Goal: Check status: Check status

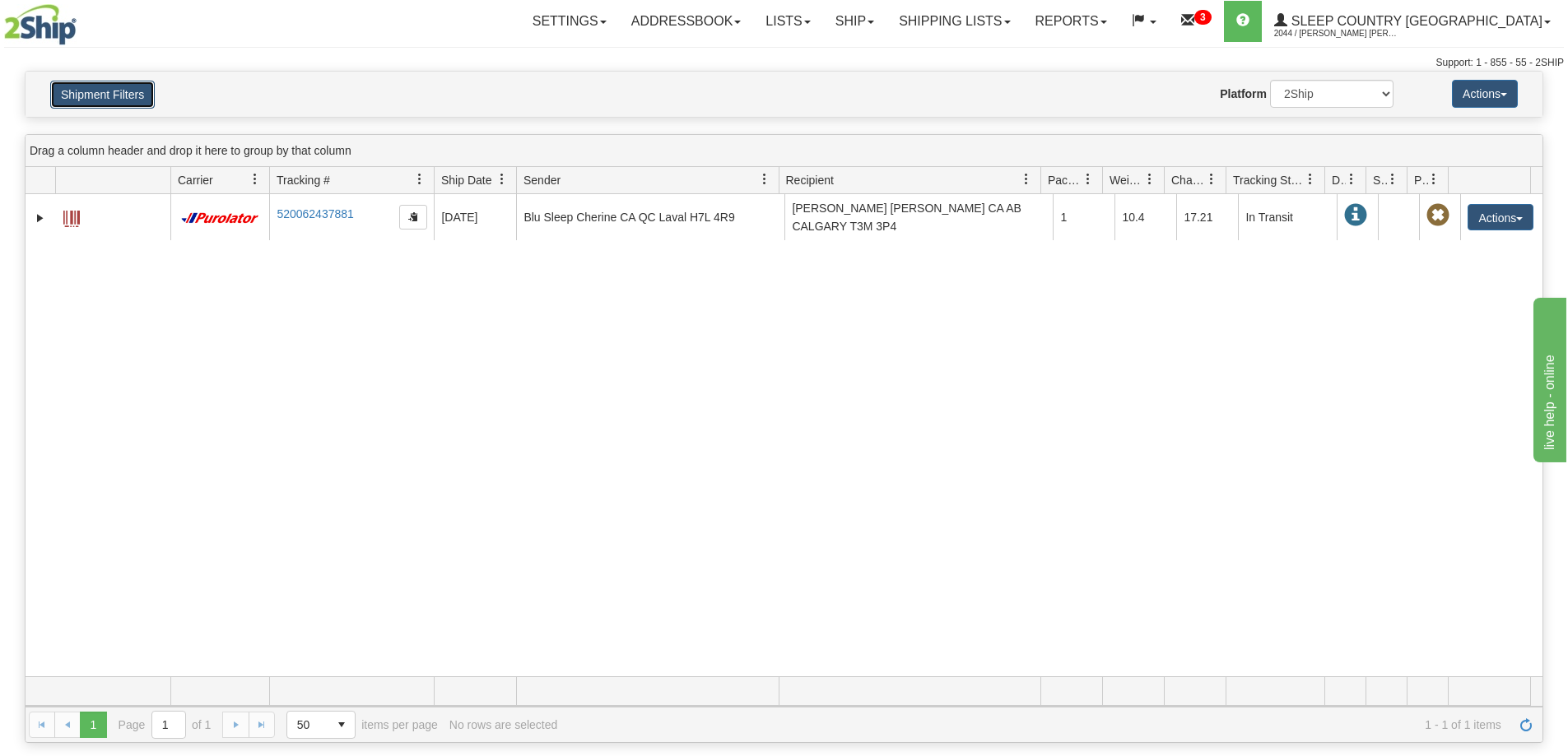
click at [89, 106] on button "Shipment Filters" at bounding box center [103, 94] width 104 height 28
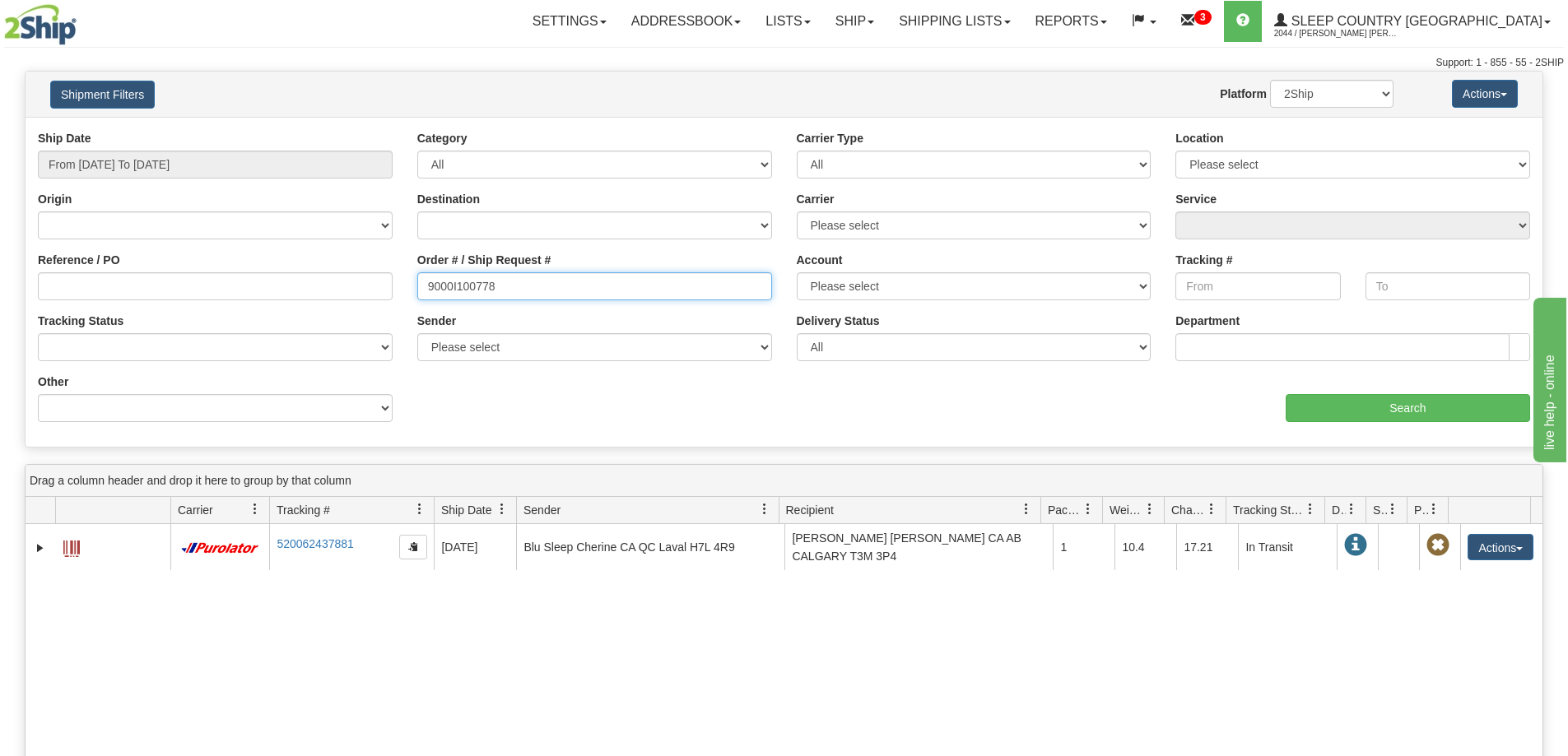
drag, startPoint x: 529, startPoint y: 284, endPoint x: 421, endPoint y: 295, distance: 108.6
click at [421, 295] on input "9000I100778" at bounding box center [594, 286] width 355 height 28
type input "9000I113046"
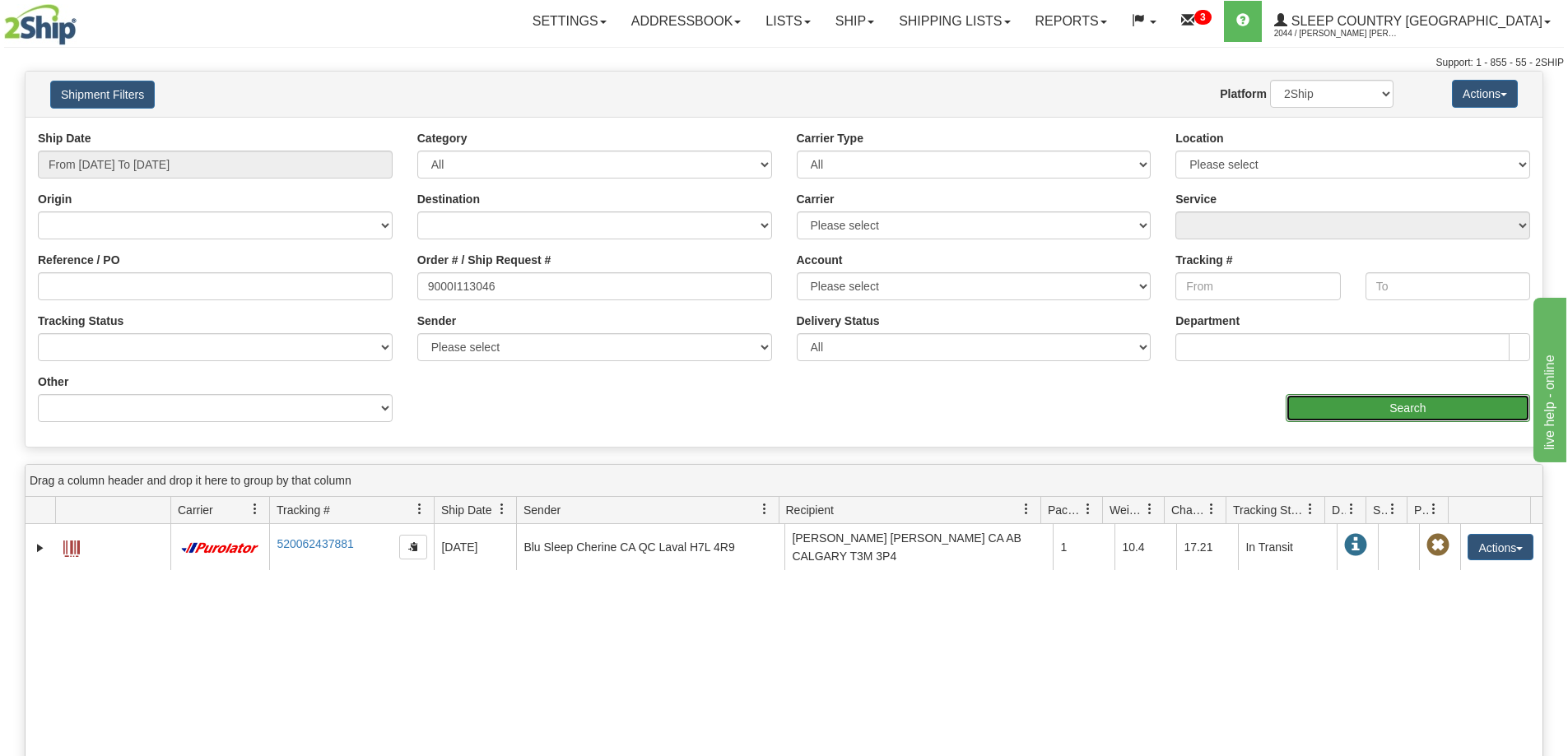
click at [1306, 407] on input "Search" at bounding box center [1407, 408] width 245 height 28
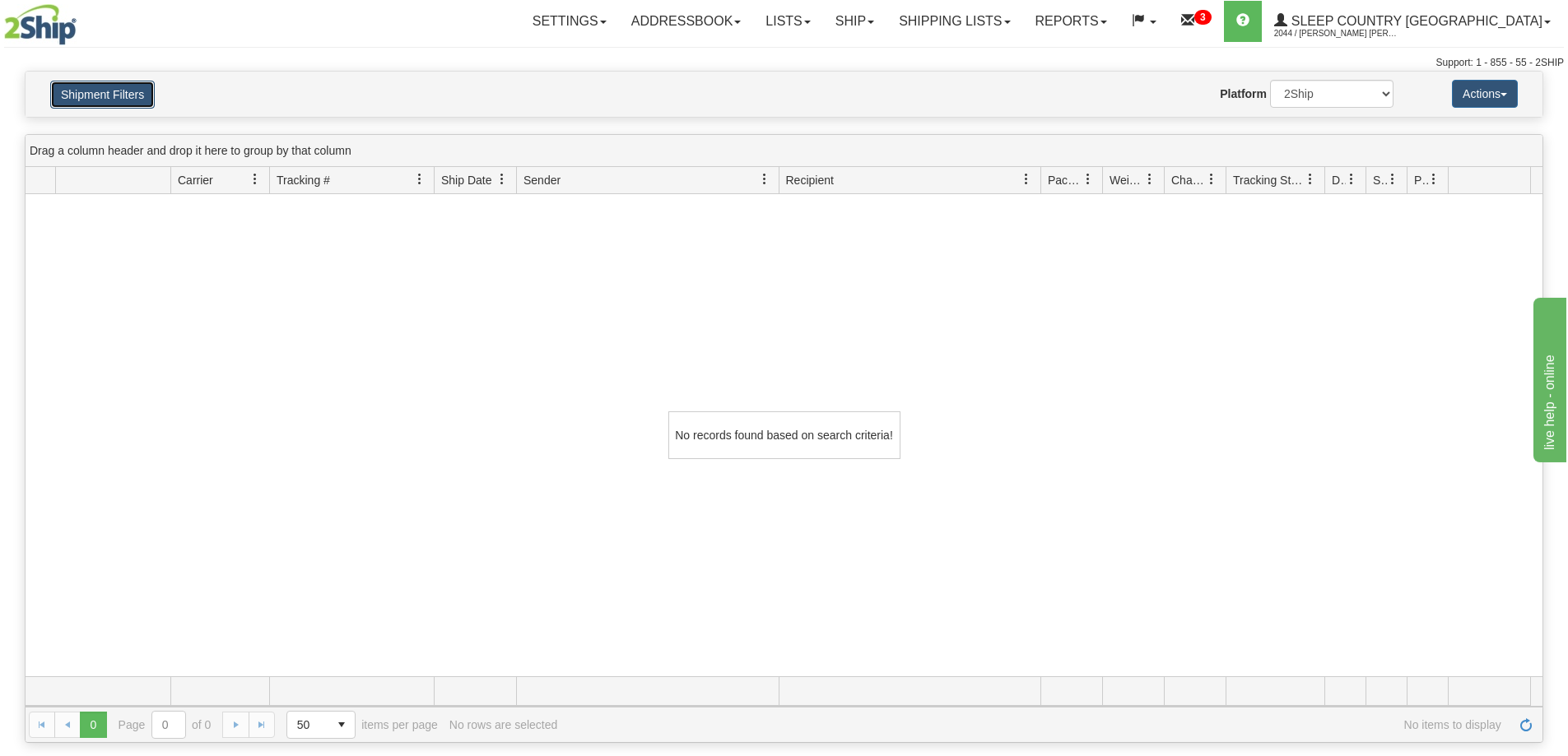
click at [152, 92] on button "Shipment Filters" at bounding box center [103, 94] width 104 height 28
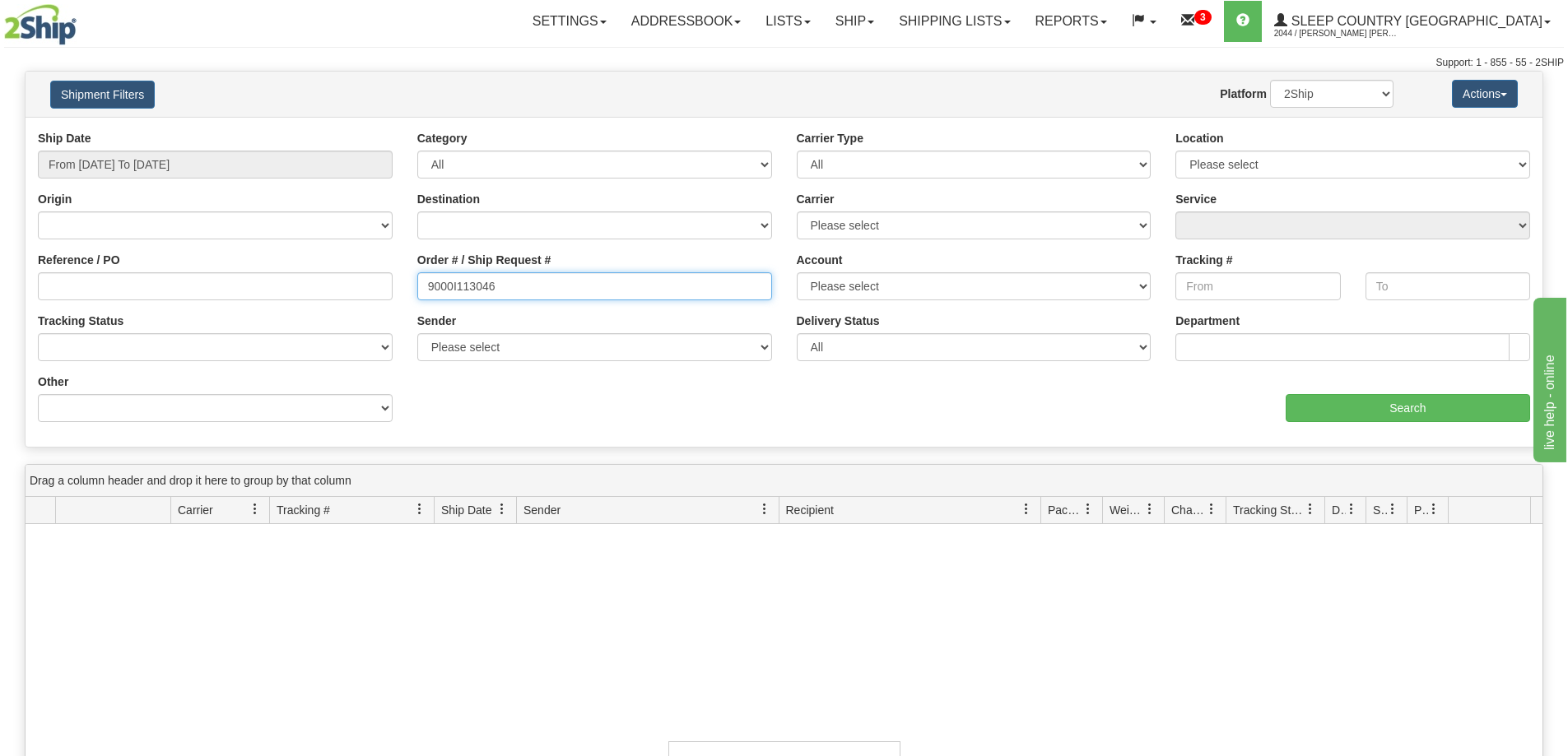
drag, startPoint x: 549, startPoint y: 291, endPoint x: 335, endPoint y: 300, distance: 214.2
click at [335, 130] on div "Reference / PO Order # / Ship Request # 9000I113046 Account Please select [GEOG…" at bounding box center [784, 130] width 1517 height 0
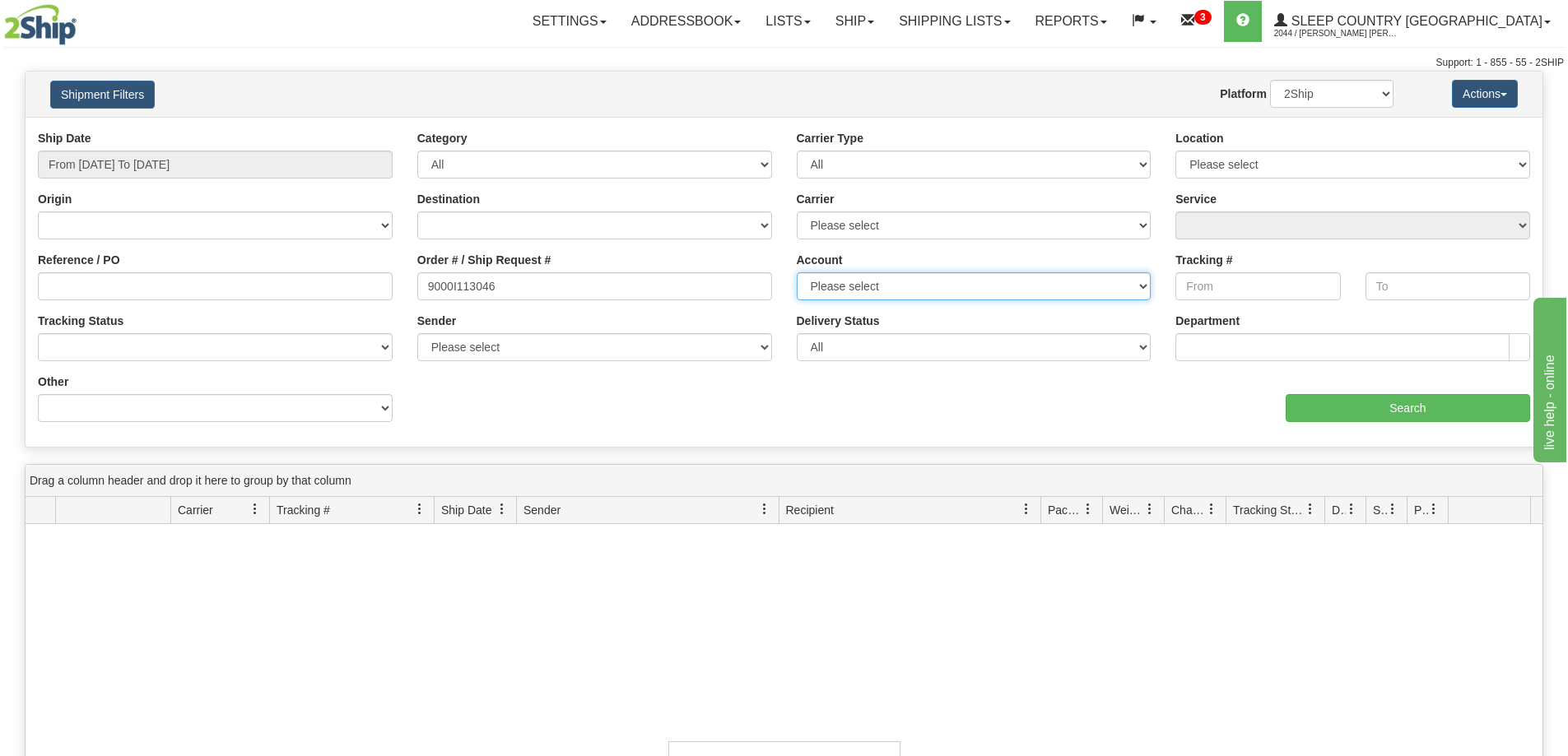
click at [925, 281] on select "Please select [GEOGRAPHIC_DATA] Post 300 Purolator Sleep Country [GEOGRAPHIC_DA…" at bounding box center [974, 286] width 355 height 28
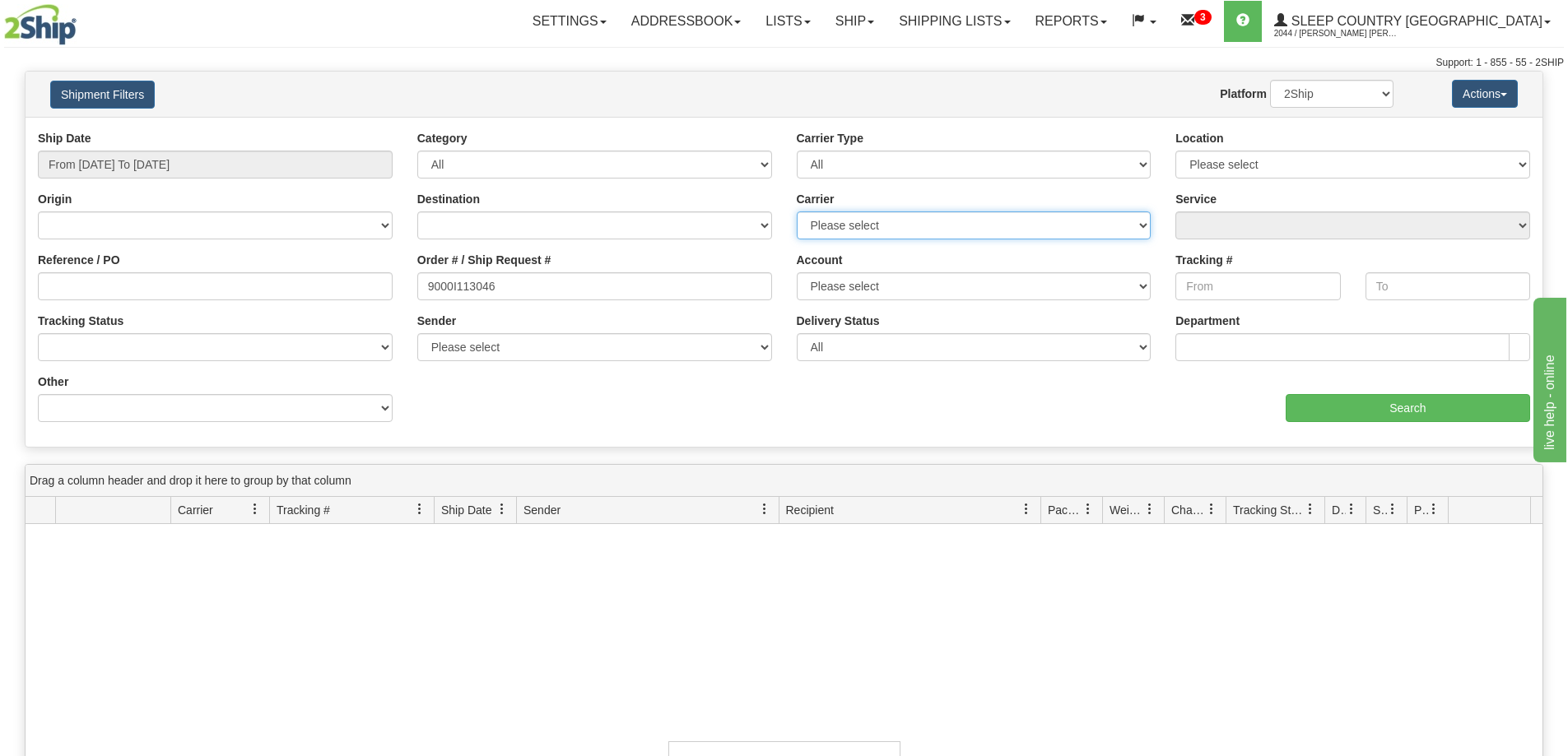
click at [921, 234] on select "Please select [GEOGRAPHIC_DATA] Post Canpar FedEx Express® My Carrier Purolator…" at bounding box center [974, 225] width 355 height 28
click at [914, 167] on select "All Most Common Small Package (Parcel / Courier) International Less Than Truckl…" at bounding box center [974, 164] width 355 height 28
click at [1156, 126] on div "Ship Date From [DATE] To [DATE] Category All Inbound Outbound Carrier Type All …" at bounding box center [784, 281] width 1517 height 330
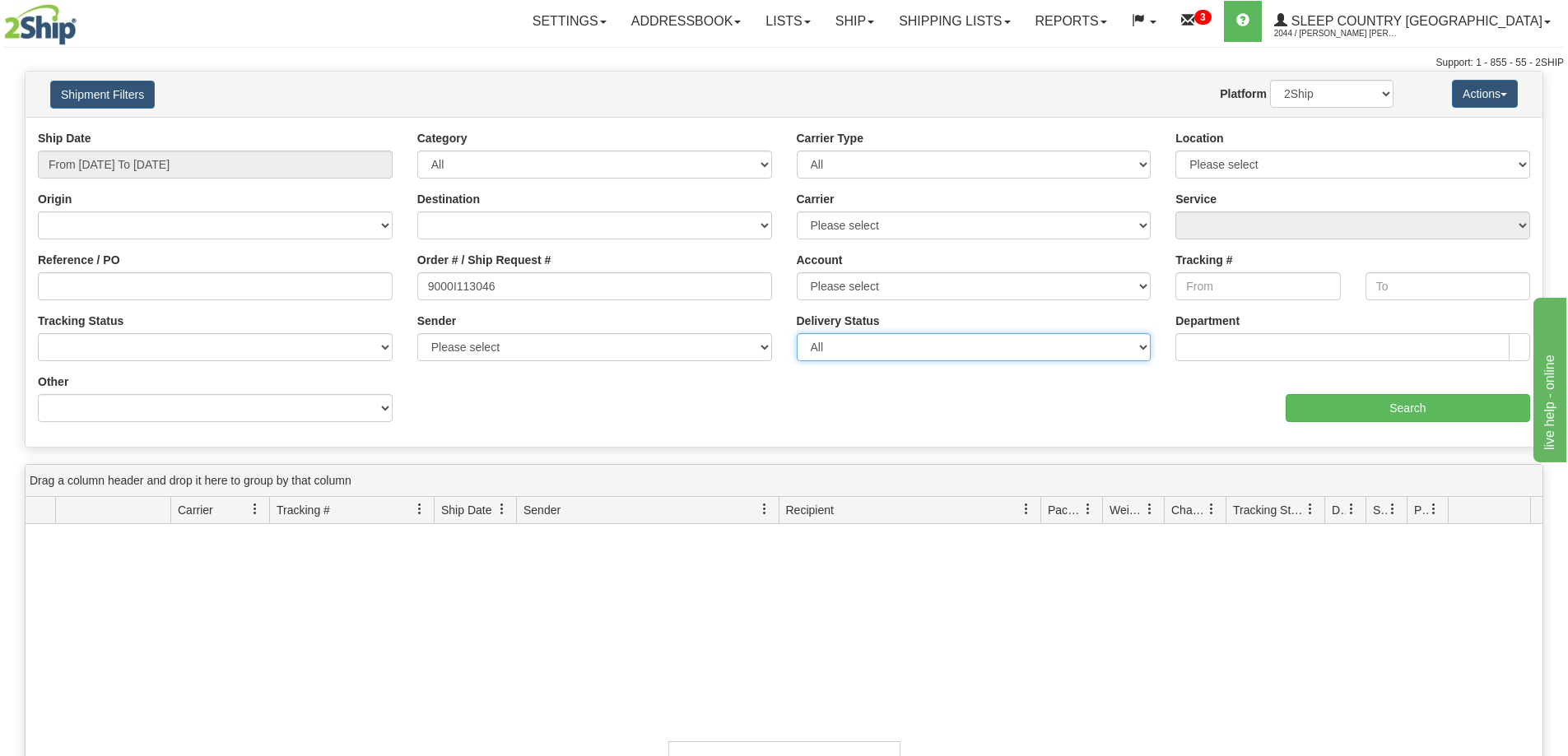
click at [884, 353] on select "All Unknown On Time Late" at bounding box center [974, 347] width 355 height 28
drag, startPoint x: 884, startPoint y: 350, endPoint x: 1168, endPoint y: 228, distance: 309.1
click at [894, 344] on select "All Unknown On Time Late" at bounding box center [974, 347] width 355 height 28
click at [1256, 147] on div "Location Please select [GEOGRAPHIC_DATA] 921 922 93 94 97 390 915 916 98 902 95…" at bounding box center [1352, 154] width 355 height 48
click at [1257, 156] on select "Please select [GEOGRAPHIC_DATA] 921 922 93 94 97 390 915 916 98 902 95 96 90 91…" at bounding box center [1352, 164] width 355 height 28
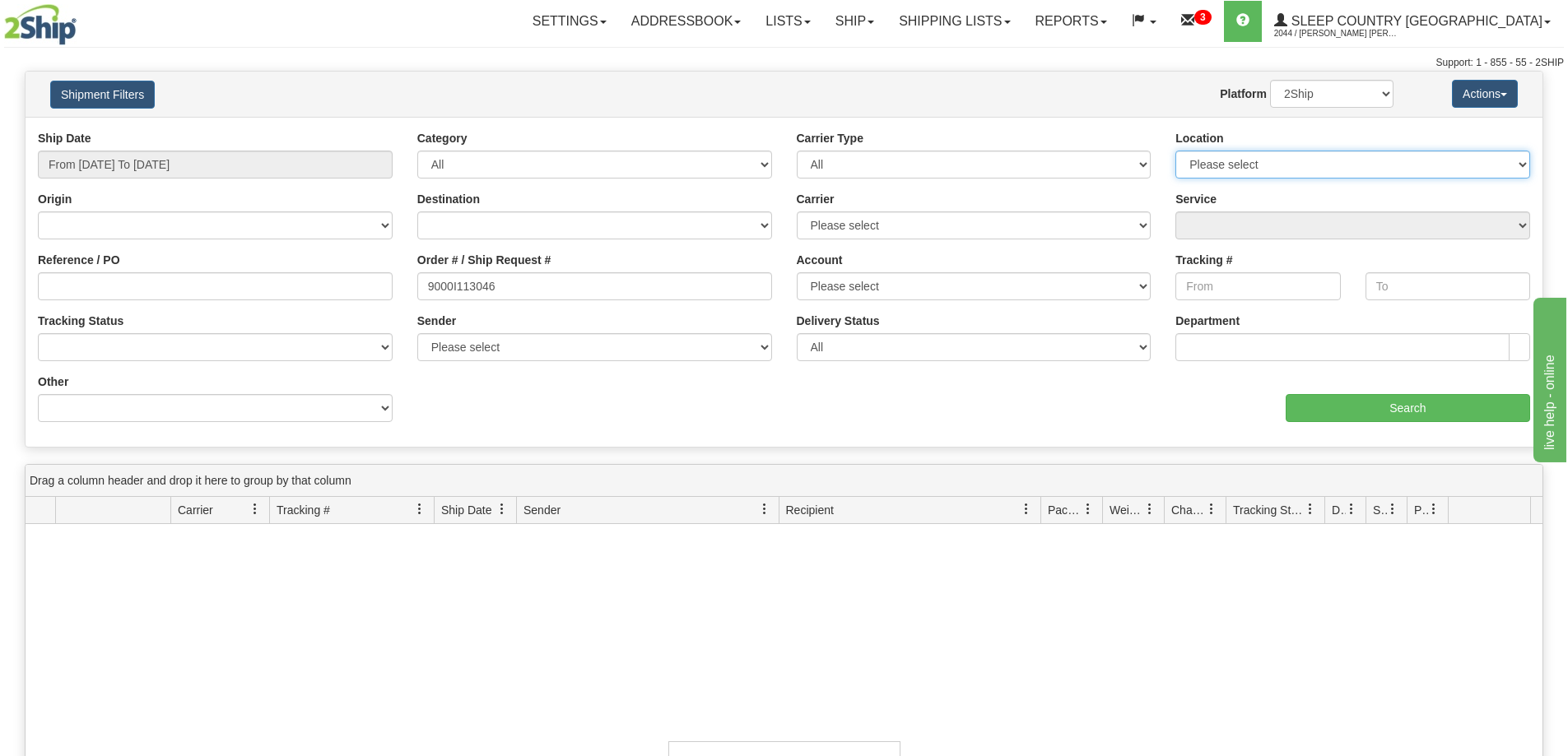
click at [1216, 160] on select "Please select [GEOGRAPHIC_DATA] 921 922 93 94 97 390 915 916 98 902 95 96 90 91…" at bounding box center [1352, 164] width 355 height 28
click at [885, 91] on div "Website Agent Nothing selected Client User Platform 2Ship Imported" at bounding box center [845, 94] width 1119 height 28
click at [504, 284] on input "9000I113046" at bounding box center [594, 286] width 355 height 28
click at [468, 413] on div "Ship Date From [DATE] To [DATE] Category All Inbound Outbound Carrier Type All …" at bounding box center [784, 281] width 1517 height 305
click at [1313, 100] on select "2Ship Imported" at bounding box center [1332, 94] width 124 height 28
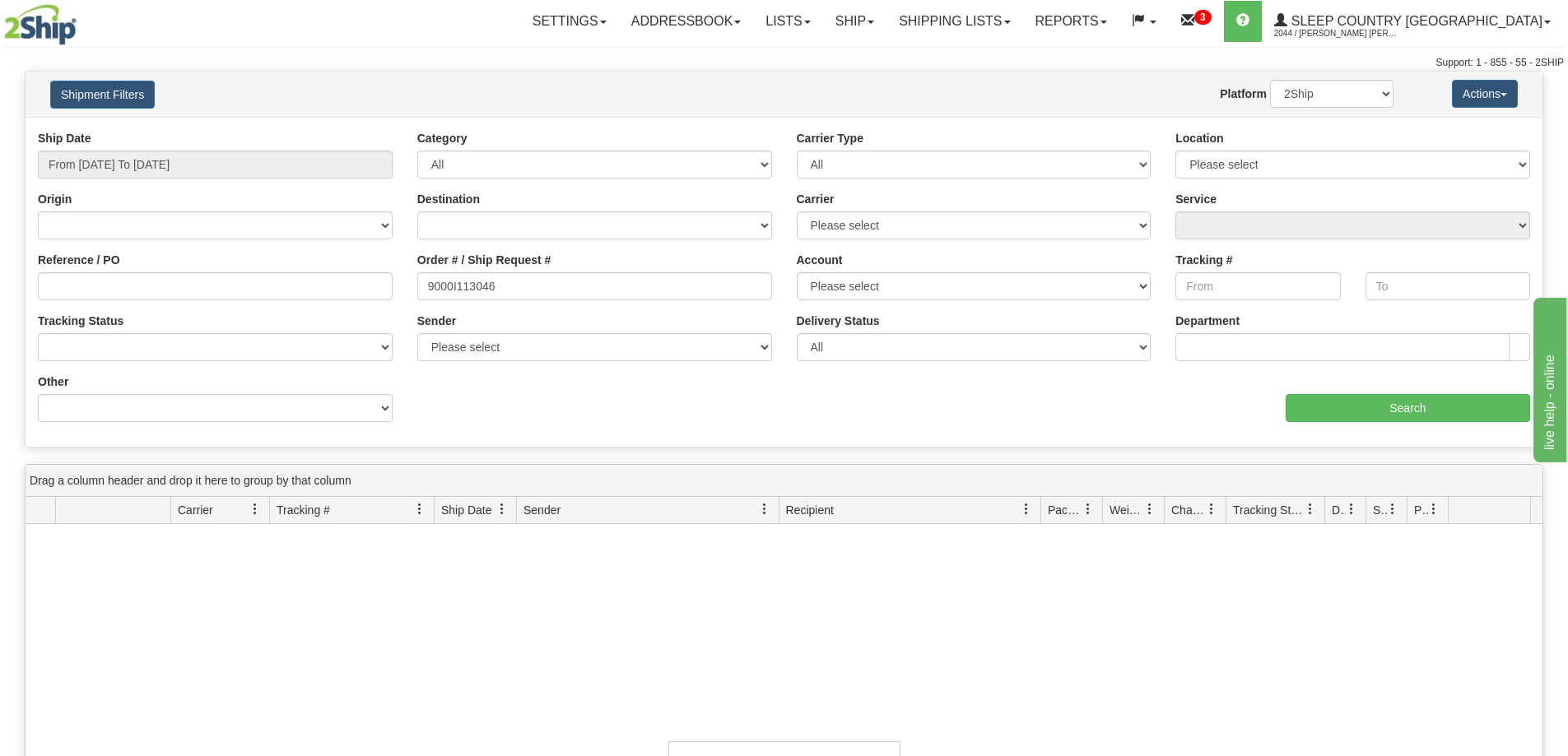
click at [988, 113] on div "Shipment Filters Website Agent Nothing selected Client User Platform 2Ship Impo…" at bounding box center [784, 94] width 1517 height 45
click at [600, 278] on input "9000I113046" at bounding box center [594, 286] width 355 height 28
click at [428, 287] on input "9000I113046" at bounding box center [594, 286] width 355 height 28
drag, startPoint x: 525, startPoint y: 414, endPoint x: 554, endPoint y: 573, distance: 161.6
click at [526, 414] on div "Ship Date From [DATE] To [DATE] Category All Inbound Outbound Carrier Type All …" at bounding box center [784, 281] width 1517 height 305
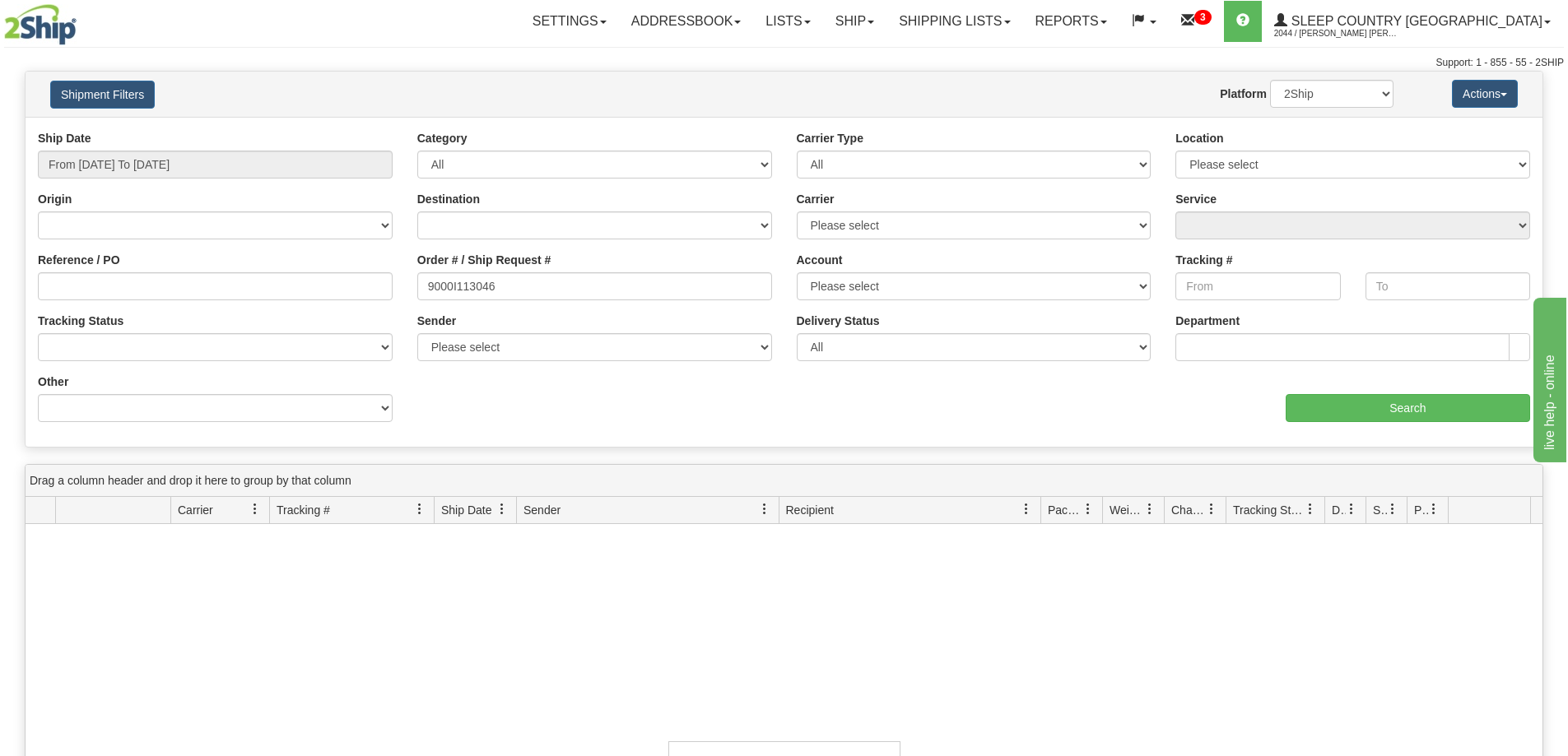
scroll to position [1, 0]
click at [1246, 180] on div "Location Please select [GEOGRAPHIC_DATA] 921 922 93 94 97 390 915 916 98 902 95…" at bounding box center [1352, 160] width 379 height 61
click at [1256, 166] on select "Please select [GEOGRAPHIC_DATA] 921 922 93 94 97 390 915 916 98 902 95 96 90 91…" at bounding box center [1352, 164] width 355 height 28
drag, startPoint x: 1217, startPoint y: 157, endPoint x: 1096, endPoint y: 157, distance: 121.0
click at [1217, 157] on select "Please select [GEOGRAPHIC_DATA] 921 922 93 94 97 390 915 916 98 902 95 96 90 91…" at bounding box center [1352, 164] width 355 height 28
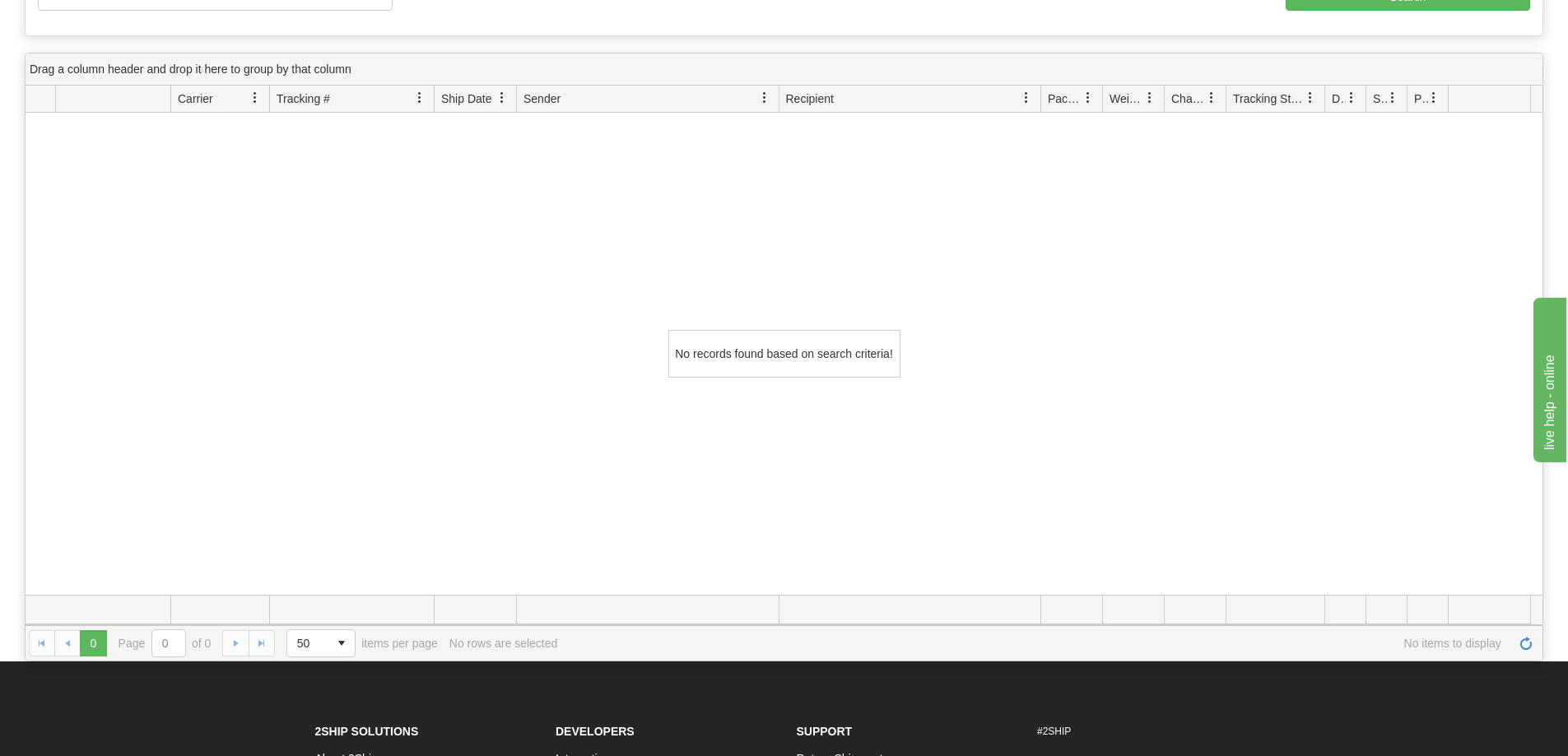
scroll to position [0, 0]
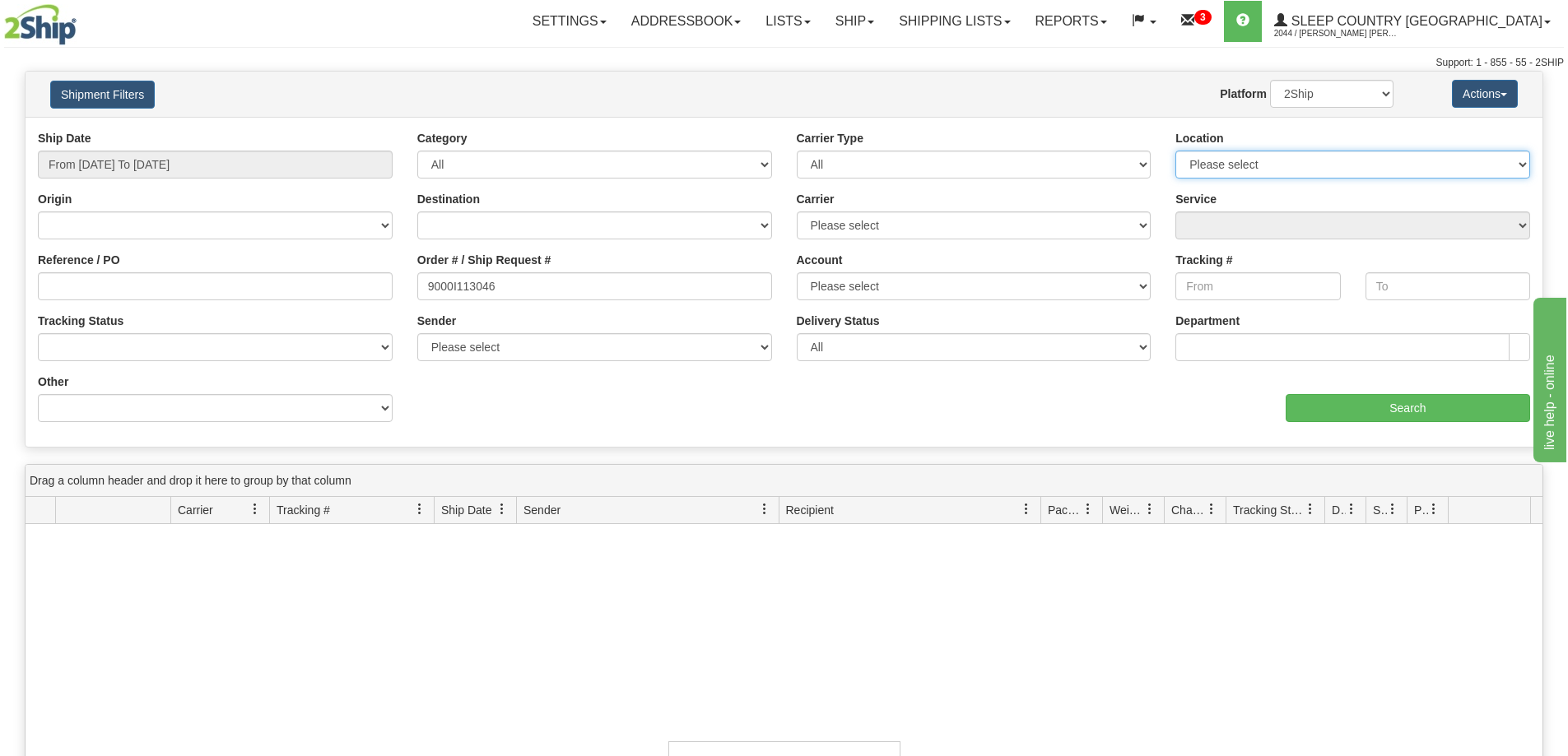
click at [1347, 168] on select "Please select [GEOGRAPHIC_DATA] 921 922 93 94 97 390 915 916 98 902 95 96 90 91…" at bounding box center [1352, 164] width 355 height 28
click at [1257, 158] on select "Please select [GEOGRAPHIC_DATA] 921 922 93 94 97 390 915 916 98 902 95 96 90 91…" at bounding box center [1352, 164] width 355 height 28
click at [1235, 166] on select "Please select [GEOGRAPHIC_DATA] 921 922 93 94 97 390 915 916 98 902 95 96 90 91…" at bounding box center [1352, 164] width 355 height 28
click at [1319, 171] on select "Please select [GEOGRAPHIC_DATA] 921 922 93 94 97 390 915 916 98 902 95 96 90 91…" at bounding box center [1352, 164] width 355 height 28
click at [1322, 153] on select "Please select [GEOGRAPHIC_DATA] 921 922 93 94 97 390 915 916 98 902 95 96 90 91…" at bounding box center [1352, 164] width 355 height 28
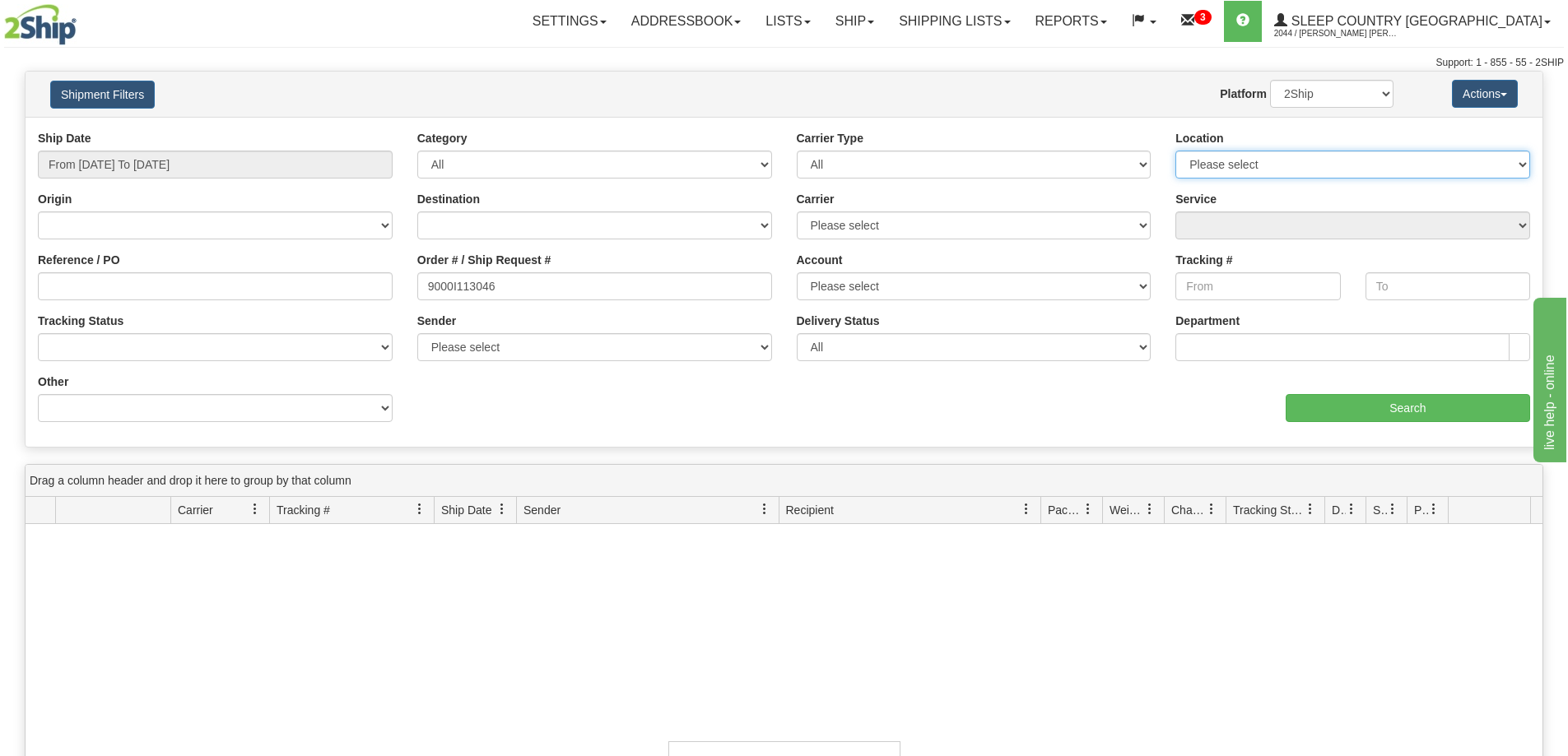
click at [1257, 159] on select "Please select [GEOGRAPHIC_DATA] 921 922 93 94 97 390 915 916 98 902 95 96 90 91…" at bounding box center [1352, 164] width 355 height 28
click at [1301, 162] on select "Please select [GEOGRAPHIC_DATA] 921 922 93 94 97 390 915 916 98 902 95 96 90 91…" at bounding box center [1352, 164] width 355 height 28
click at [1212, 155] on select "Please select [GEOGRAPHIC_DATA] 921 922 93 94 97 390 915 916 98 902 95 96 90 91…" at bounding box center [1352, 164] width 355 height 28
click at [1281, 344] on input "text" at bounding box center [1342, 347] width 334 height 28
click at [1210, 161] on select "Please select [GEOGRAPHIC_DATA] 921 922 93 94 97 390 915 916 98 902 95 96 90 91…" at bounding box center [1352, 164] width 355 height 28
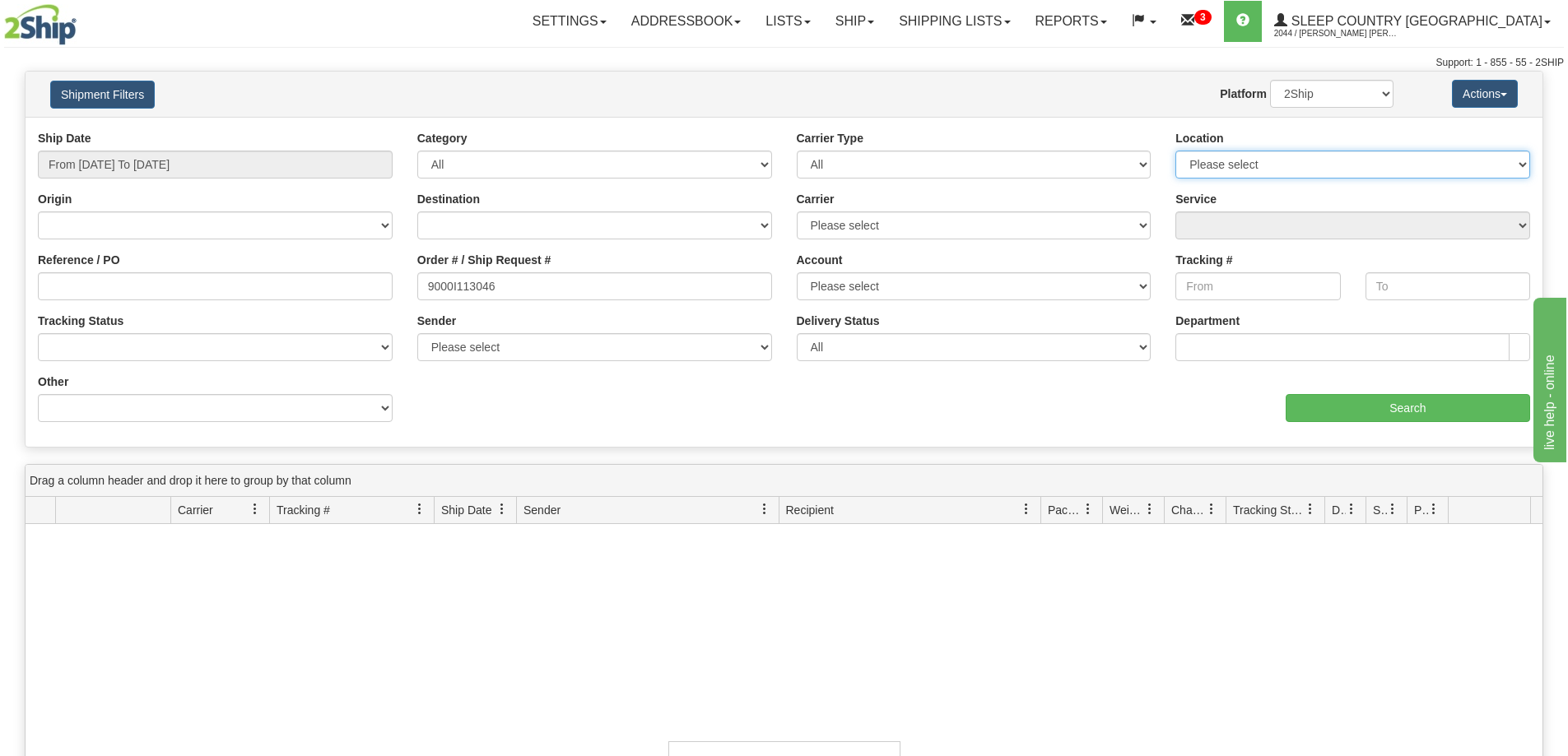
click at [1227, 167] on select "Please select [GEOGRAPHIC_DATA] 921 922 93 94 97 390 915 916 98 902 95 96 90 91…" at bounding box center [1352, 164] width 355 height 28
click at [1245, 144] on div "Location Please select [GEOGRAPHIC_DATA] 921 922 93 94 97 390 915 916 98 902 95…" at bounding box center [1352, 154] width 355 height 48
click at [1243, 158] on select "Please select [GEOGRAPHIC_DATA] 921 922 93 94 97 390 915 916 98 902 95 96 90 91…" at bounding box center [1352, 164] width 355 height 28
